Goal: Information Seeking & Learning: Learn about a topic

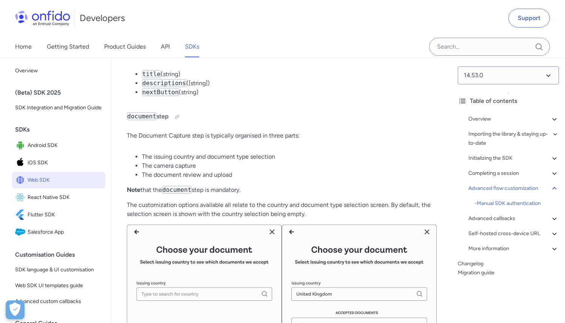
scroll to position [10770, 0]
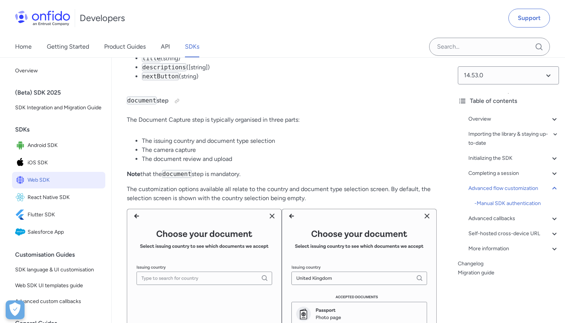
drag, startPoint x: 216, startPoint y: 203, endPoint x: 179, endPoint y: 151, distance: 64.1
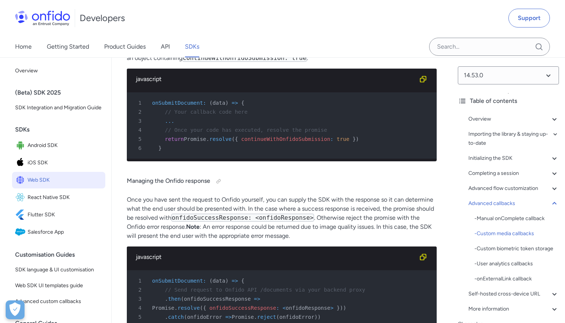
scroll to position [15074, 0]
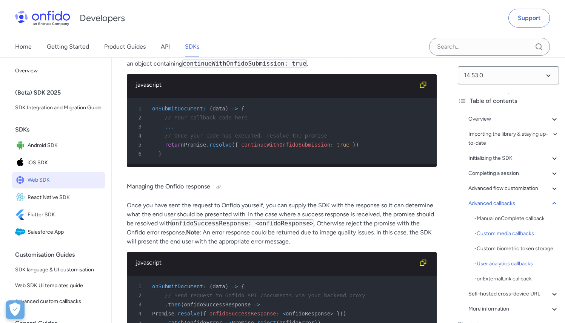
click at [515, 269] on div "- User analytics callbacks" at bounding box center [516, 264] width 85 height 9
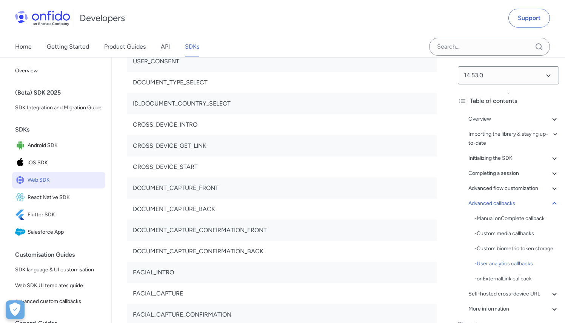
drag, startPoint x: 386, startPoint y: 186, endPoint x: 150, endPoint y: 187, distance: 235.5
copy div "addEventListener ( 'userAnalyticsEvent' , ( event ) => /*Your code here*/ ) ;"
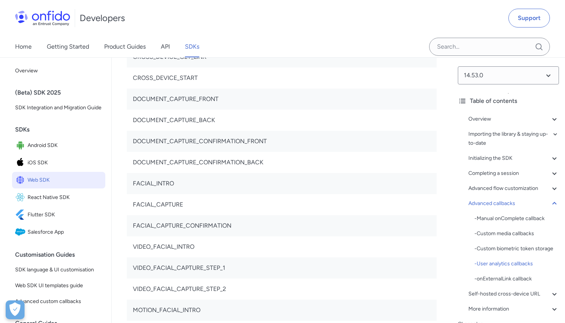
scroll to position [18230, 0]
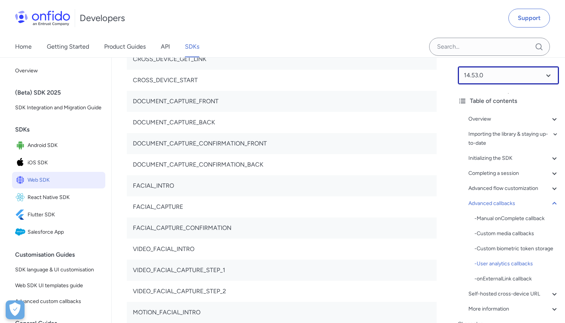
click at [503, 78] on select at bounding box center [508, 75] width 101 height 18
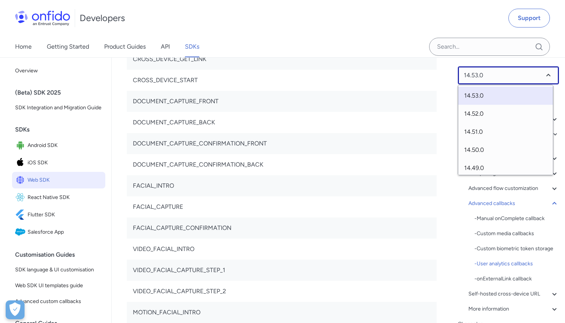
click at [503, 78] on select at bounding box center [508, 75] width 101 height 18
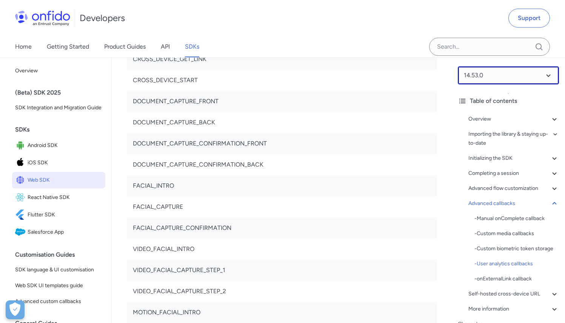
click at [491, 73] on select at bounding box center [508, 75] width 101 height 18
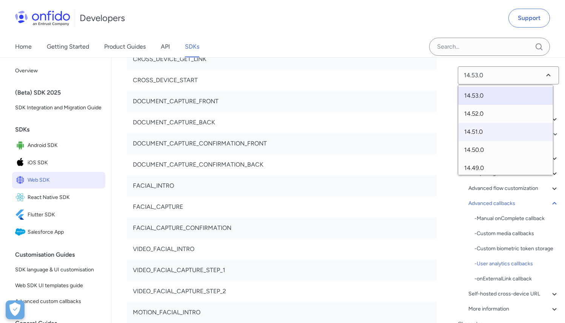
click at [486, 138] on span "14.51.0" at bounding box center [505, 132] width 95 height 18
select select "14.51.0"
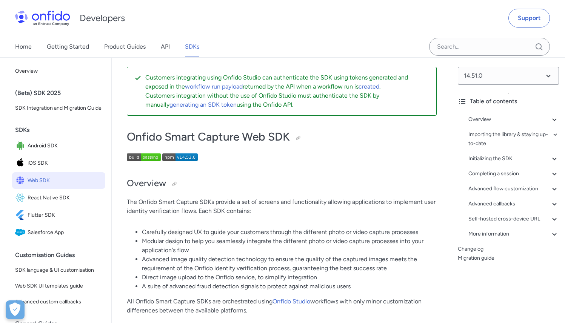
click at [386, 161] on p at bounding box center [282, 159] width 310 height 10
click at [496, 203] on div "Advanced callbacks" at bounding box center [513, 204] width 91 height 9
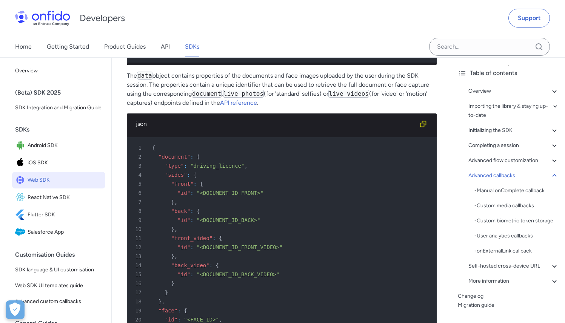
scroll to position [29, 0]
click at [499, 240] on div "- User analytics callbacks" at bounding box center [516, 235] width 85 height 9
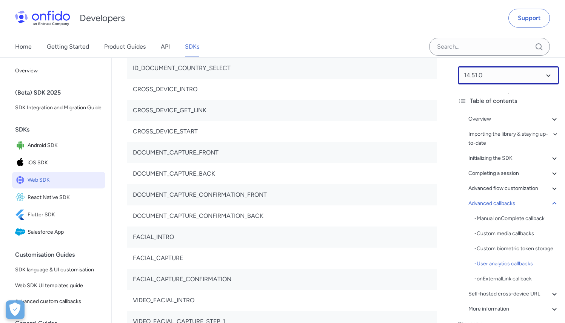
click at [508, 71] on select at bounding box center [508, 75] width 101 height 18
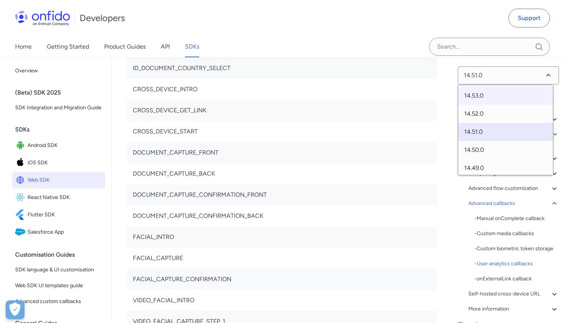
click at [495, 88] on span "14.53.0" at bounding box center [505, 96] width 95 height 18
select select "14.53.0"
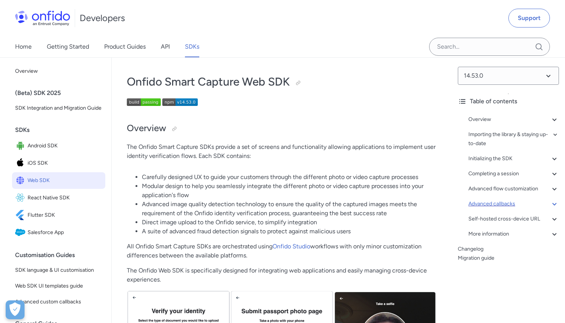
click at [504, 203] on div "Advanced callbacks" at bounding box center [513, 204] width 91 height 9
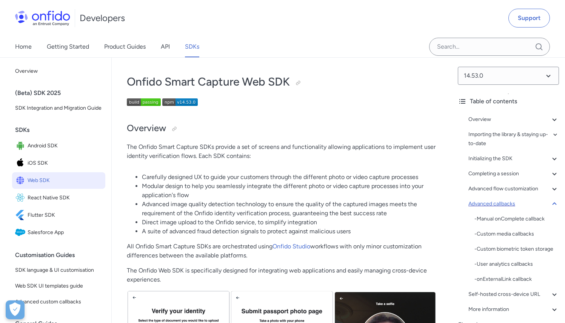
scroll to position [13509, 0]
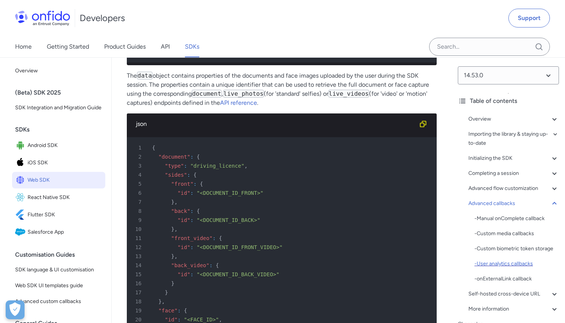
click at [502, 269] on div "- User analytics callbacks" at bounding box center [516, 264] width 85 height 9
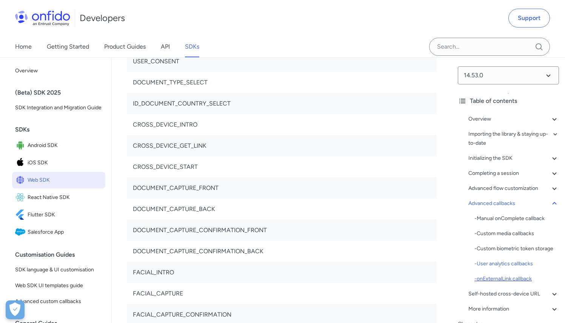
click at [503, 284] on div "- onExternalLink callback" at bounding box center [516, 279] width 85 height 9
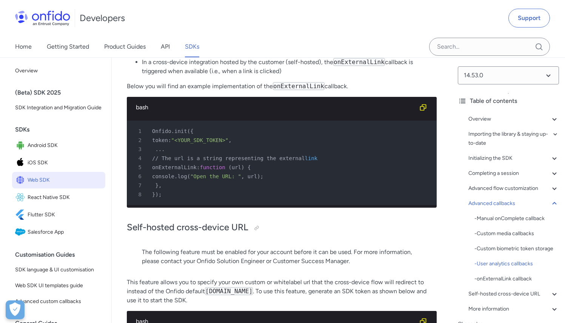
scroll to position [18990, 0]
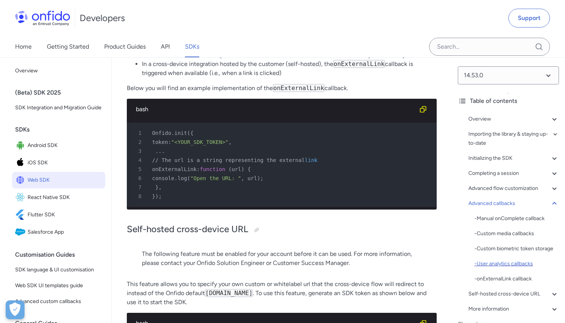
click at [514, 269] on div "- User analytics callbacks" at bounding box center [516, 264] width 85 height 9
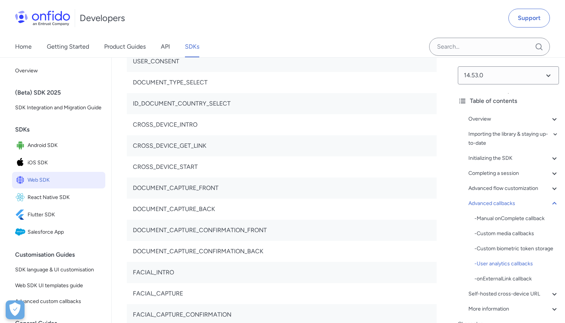
drag, startPoint x: 226, startPoint y: 105, endPoint x: 247, endPoint y: 140, distance: 41.4
drag, startPoint x: 247, startPoint y: 140, endPoint x: 209, endPoint y: 102, distance: 54.2
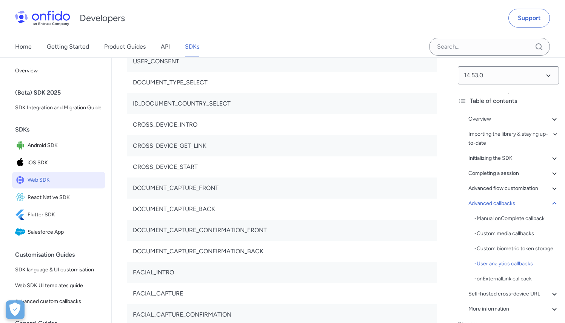
drag, startPoint x: 209, startPoint y: 102, endPoint x: 236, endPoint y: 147, distance: 52.6
drag, startPoint x: 236, startPoint y: 147, endPoint x: 200, endPoint y: 102, distance: 57.8
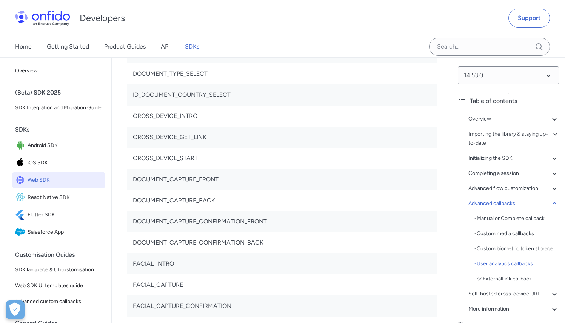
scroll to position [18147, 0]
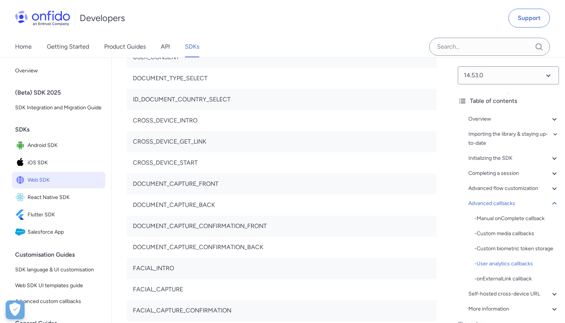
copy code "eventName"
